Goal: Browse casually: Explore the website without a specific task or goal

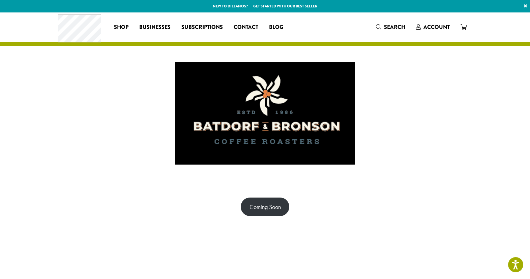
click at [413, 107] on div at bounding box center [265, 113] width 404 height 135
